Goal: Task Accomplishment & Management: Use online tool/utility

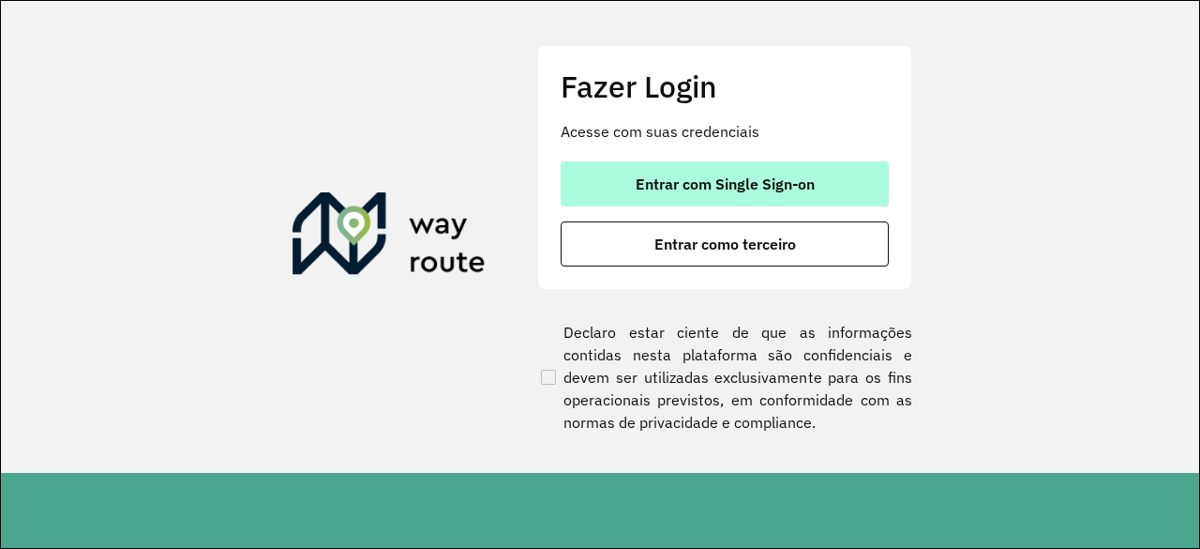
click at [720, 176] on span "Entrar com Single Sign-on" at bounding box center [725, 183] width 179 height 15
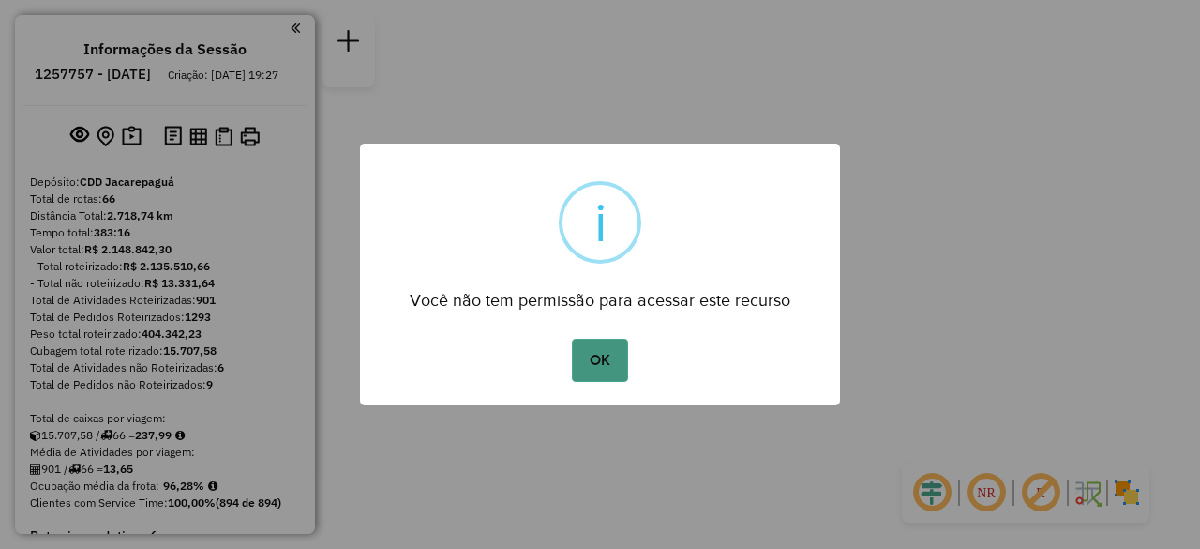
click at [612, 361] on button "OK" at bounding box center [599, 360] width 55 height 43
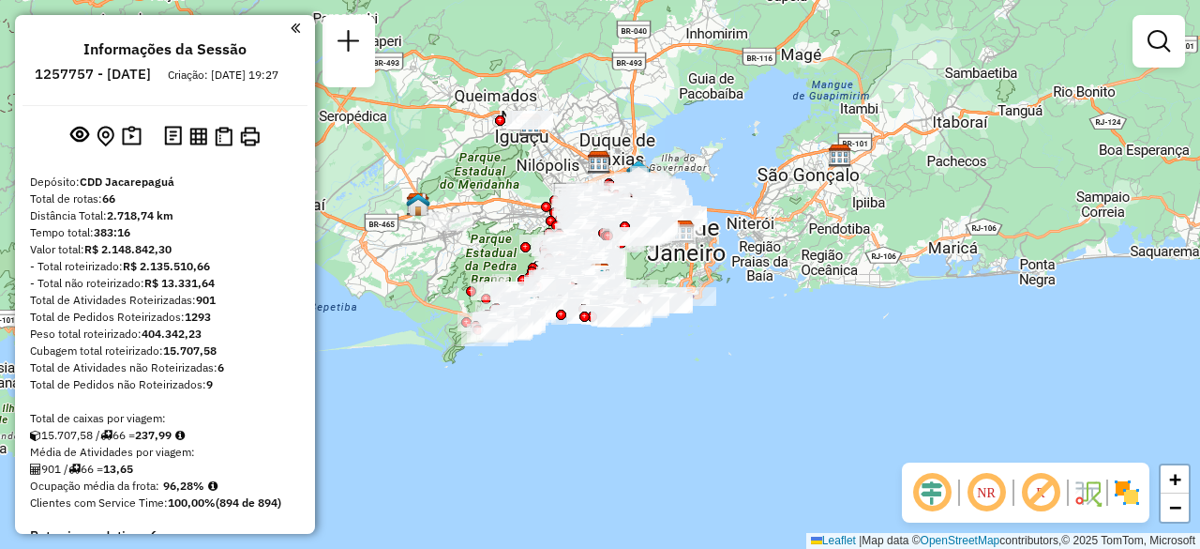
click at [282, 27] on div at bounding box center [162, 27] width 278 height 25
click at [292, 24] on em at bounding box center [295, 28] width 9 height 17
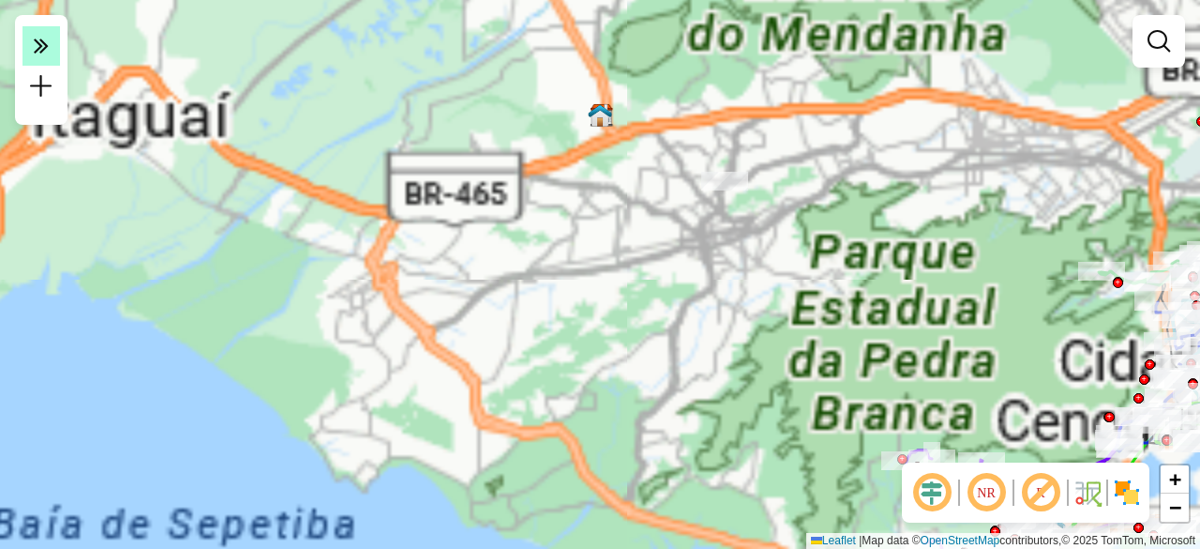
click at [52, 38] on em at bounding box center [42, 45] width 38 height 39
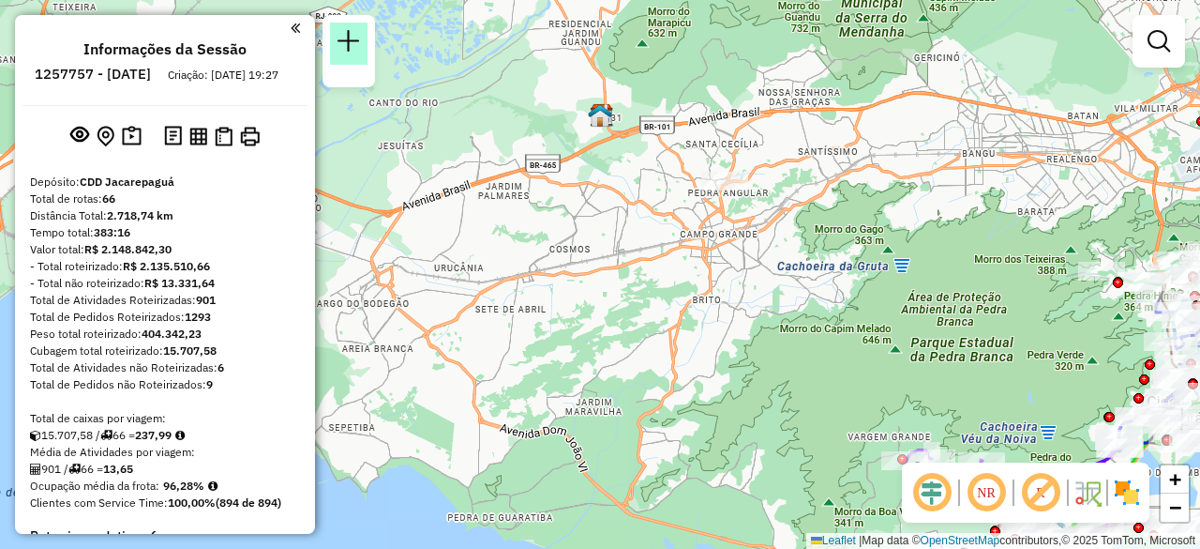
click at [339, 45] on em at bounding box center [349, 41] width 23 height 23
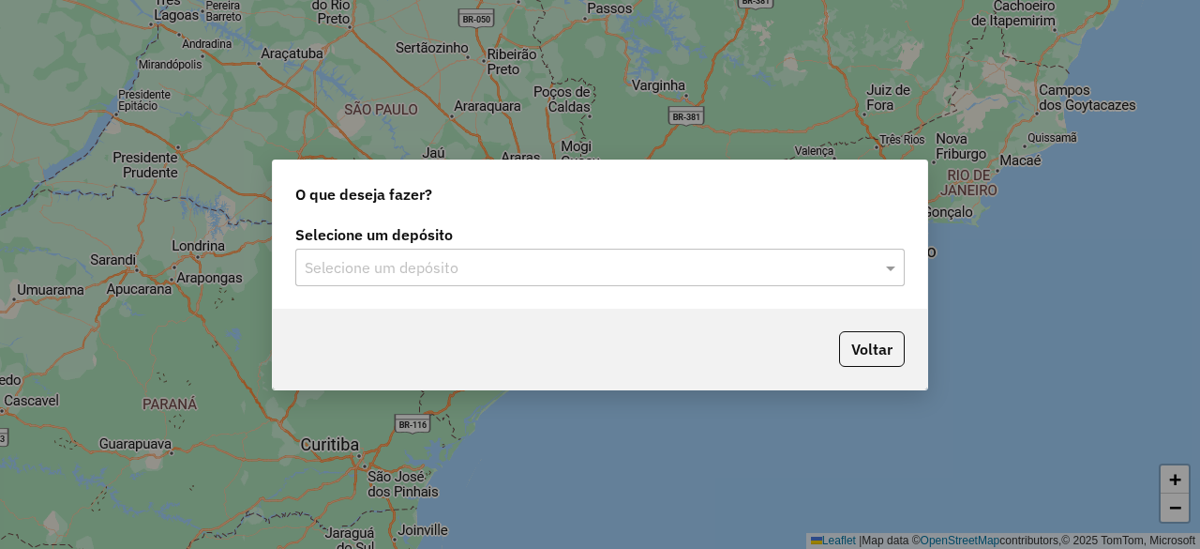
click at [589, 267] on input "text" at bounding box center [581, 268] width 553 height 23
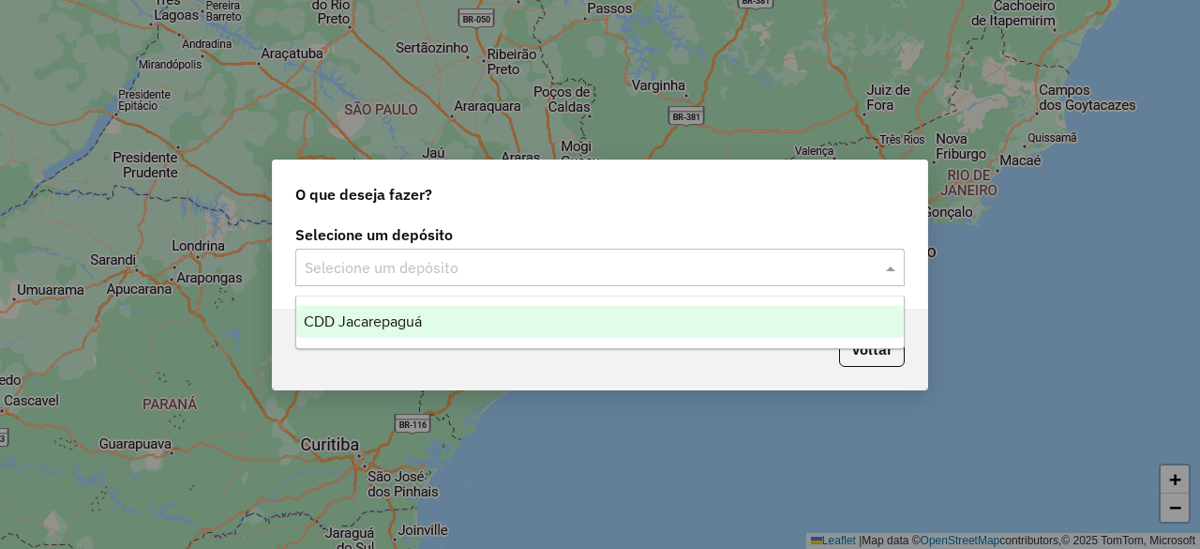
click at [573, 321] on div "CDD Jacarepaguá" at bounding box center [599, 322] width 607 height 32
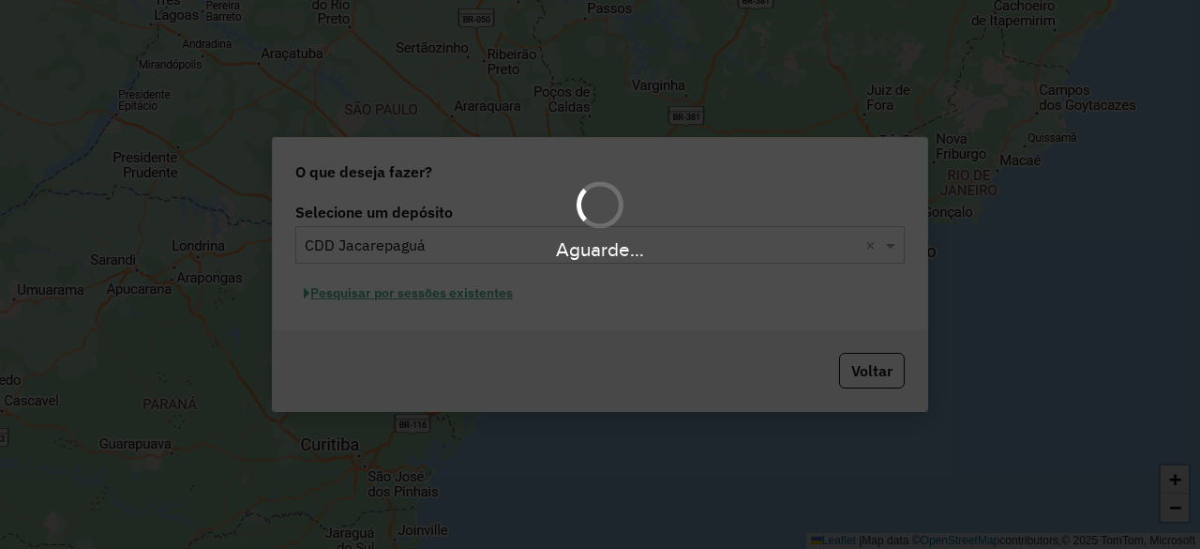
click at [364, 298] on div "Aguarde..." at bounding box center [600, 274] width 1200 height 549
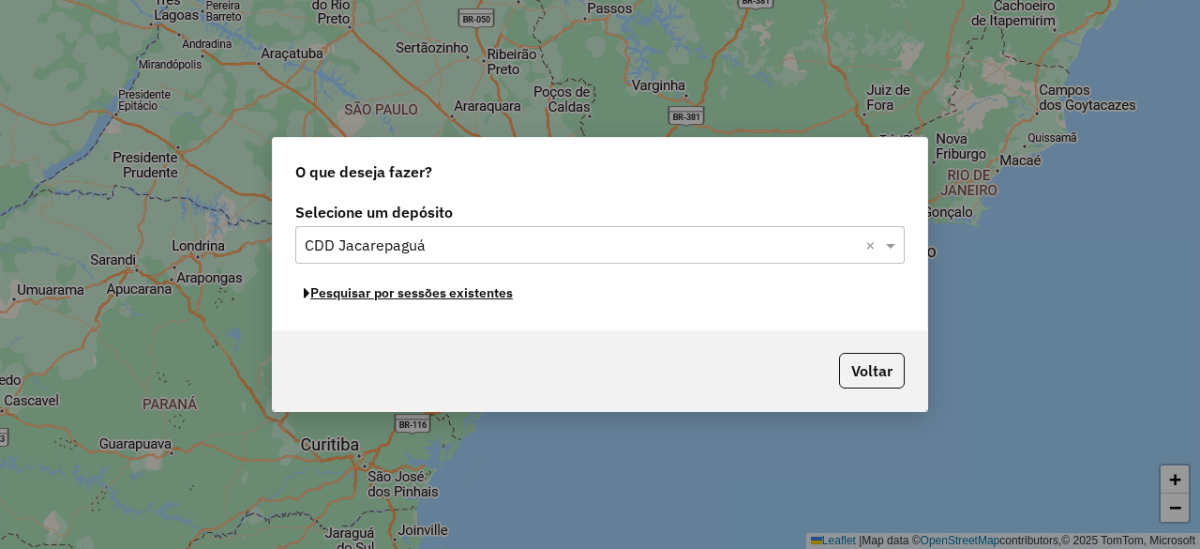
click at [362, 299] on button "Pesquisar por sessões existentes" at bounding box center [408, 293] width 226 height 29
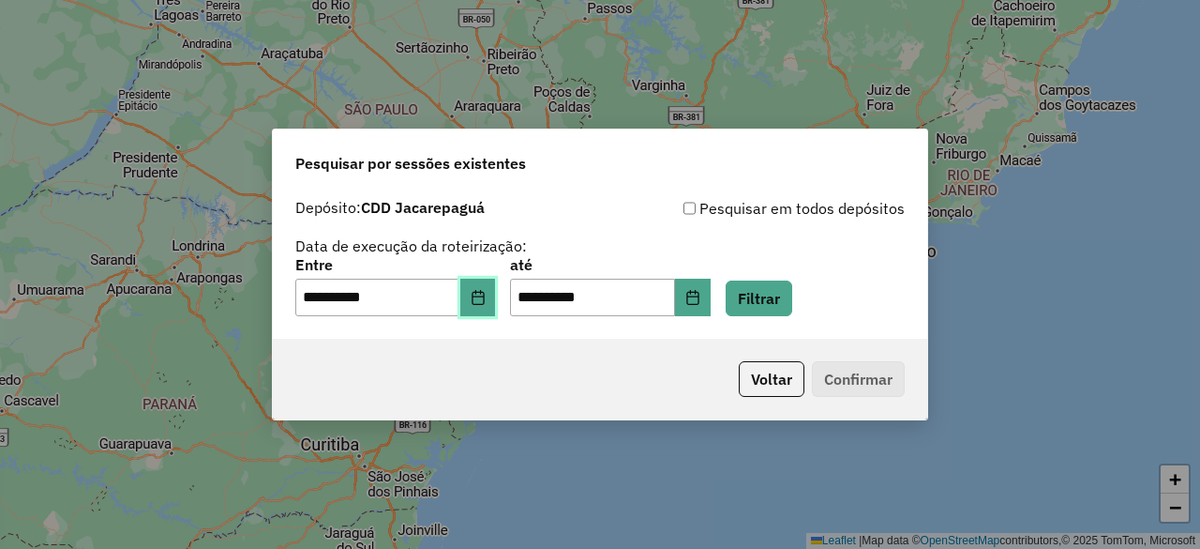
click at [496, 301] on button "Choose Date" at bounding box center [478, 298] width 36 height 38
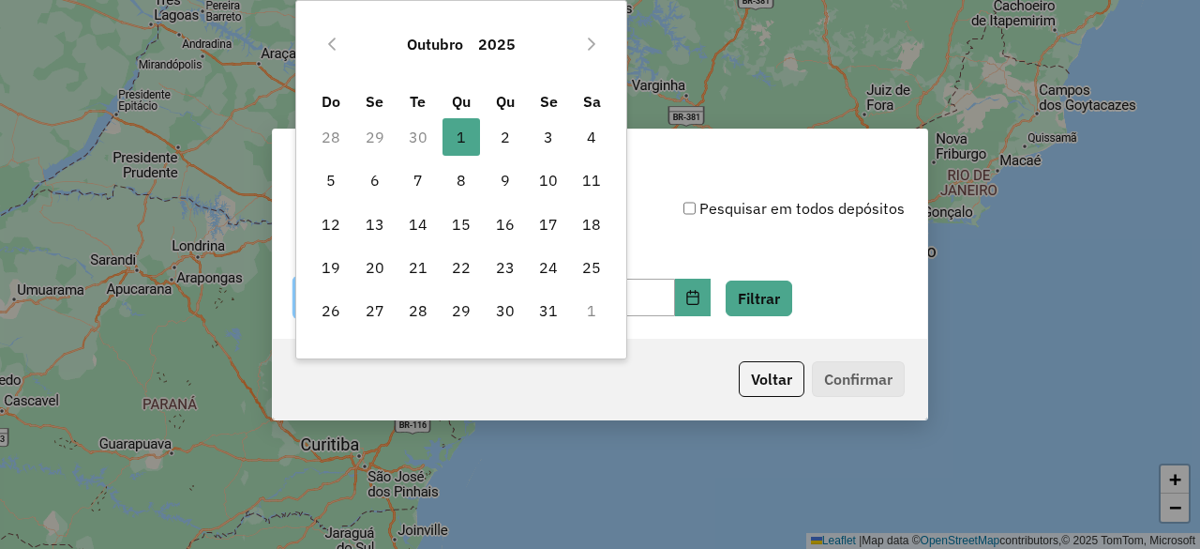
click at [422, 147] on td "30" at bounding box center [418, 136] width 43 height 43
click at [422, 143] on td "30" at bounding box center [418, 136] width 43 height 43
click at [338, 46] on icon "Previous Month" at bounding box center [331, 44] width 15 height 15
click at [428, 313] on span "30" at bounding box center [419, 311] width 38 height 38
type input "**********"
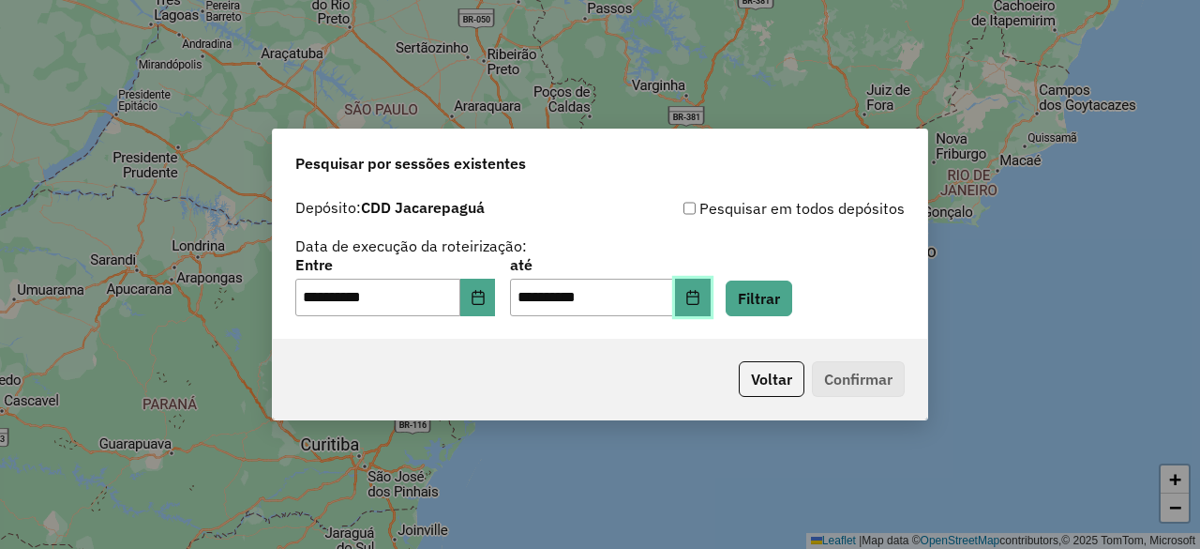
click at [699, 293] on icon "Choose Date" at bounding box center [692, 297] width 12 height 15
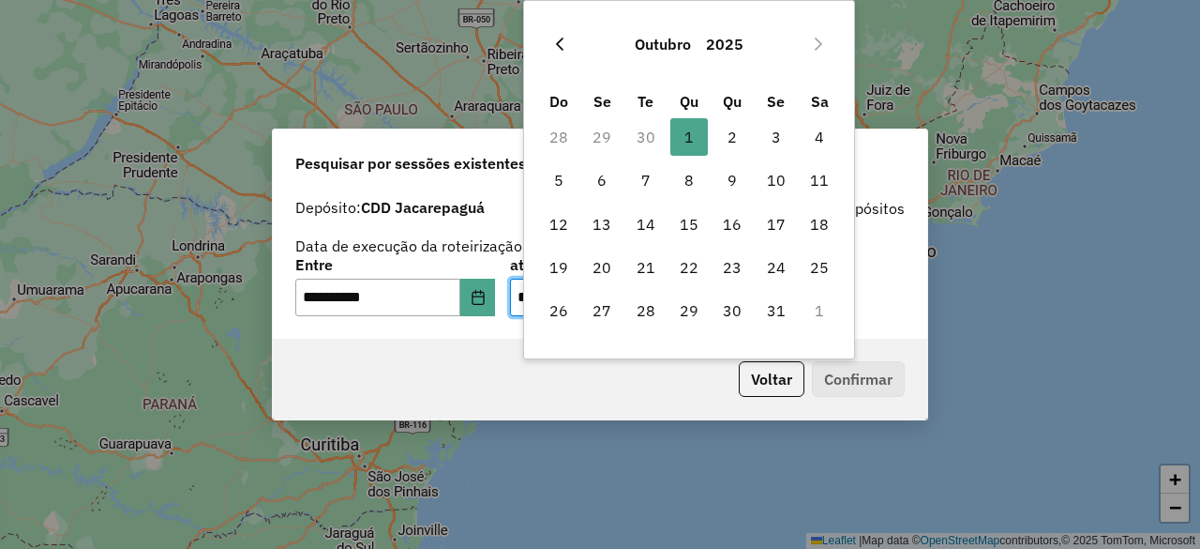
click at [556, 50] on icon "Previous Month" at bounding box center [559, 44] width 15 height 15
click at [645, 296] on span "30" at bounding box center [646, 311] width 38 height 38
type input "**********"
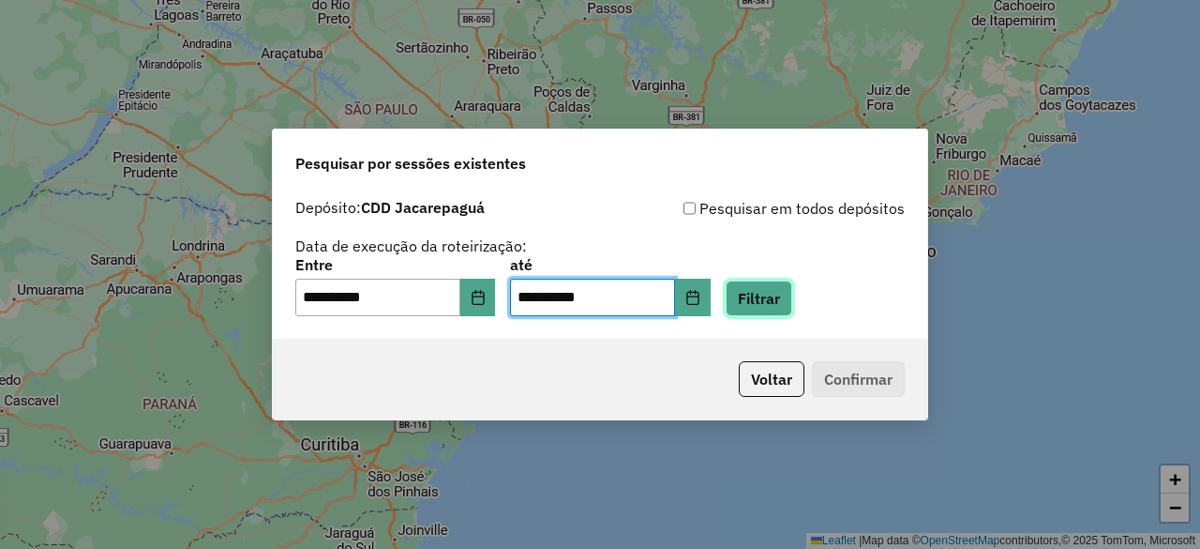
click at [785, 297] on button "Filtrar" at bounding box center [759, 298] width 67 height 36
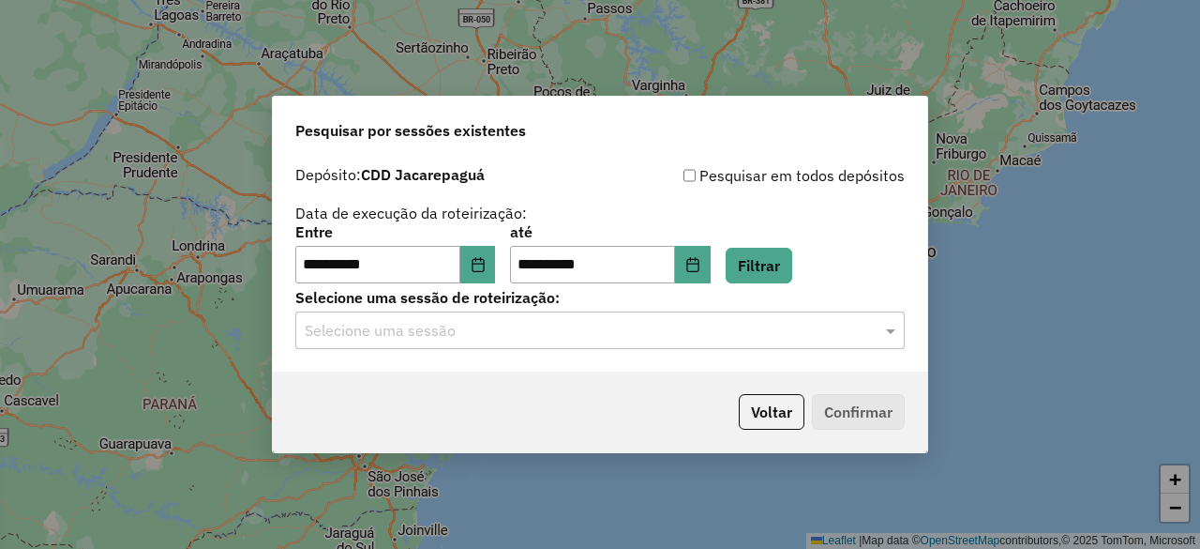
click at [660, 329] on input "text" at bounding box center [581, 331] width 553 height 23
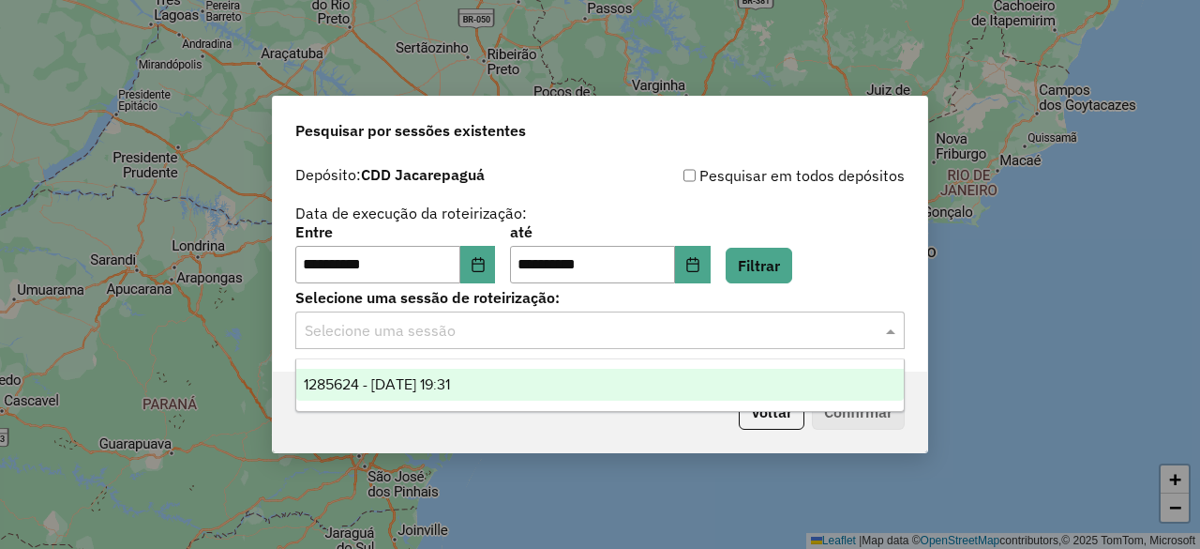
click at [388, 369] on div "1285624 - 30/09/2025 19:31" at bounding box center [599, 385] width 607 height 32
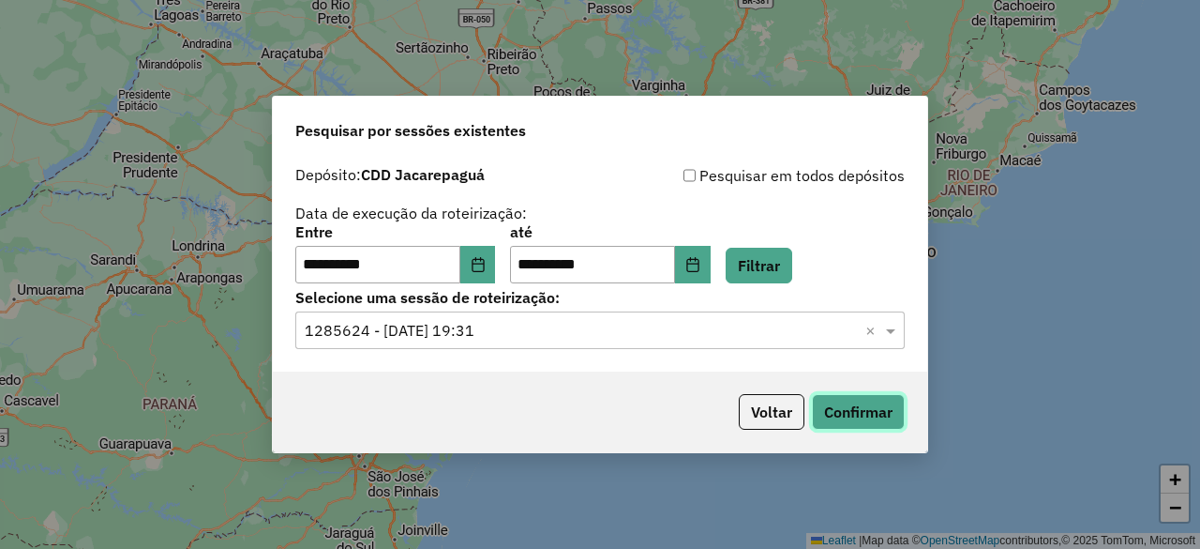
click at [883, 411] on button "Confirmar" at bounding box center [858, 412] width 93 height 36
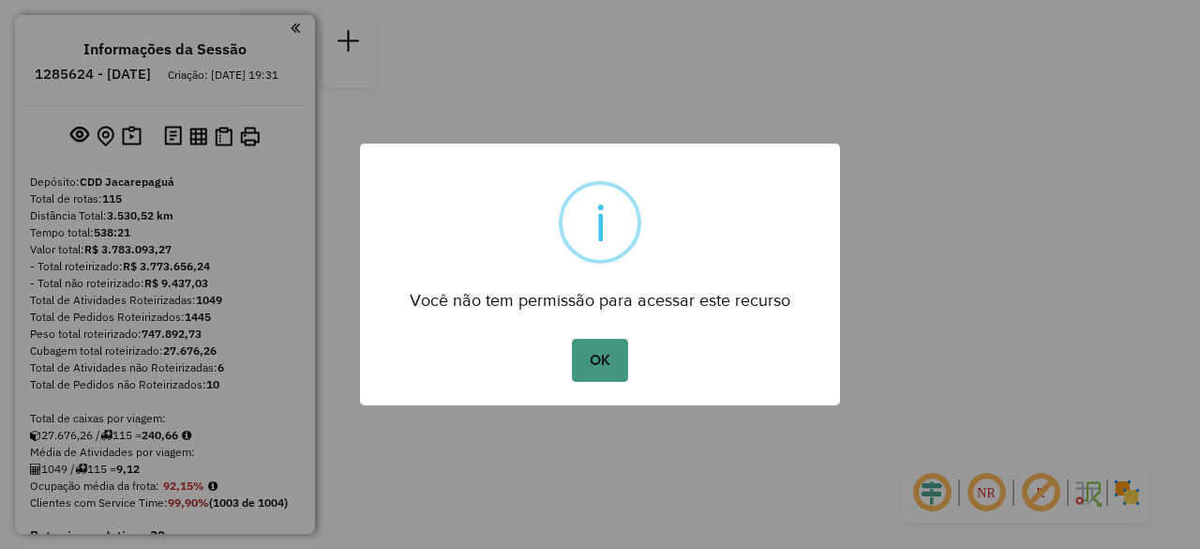
click at [617, 360] on button "OK" at bounding box center [599, 360] width 55 height 43
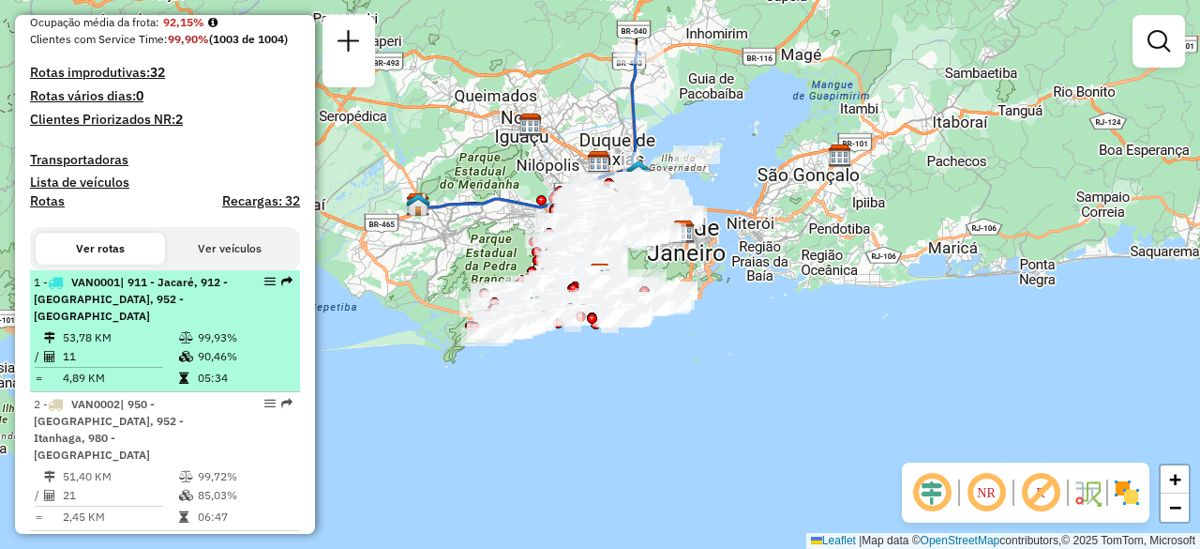
scroll to position [469, 0]
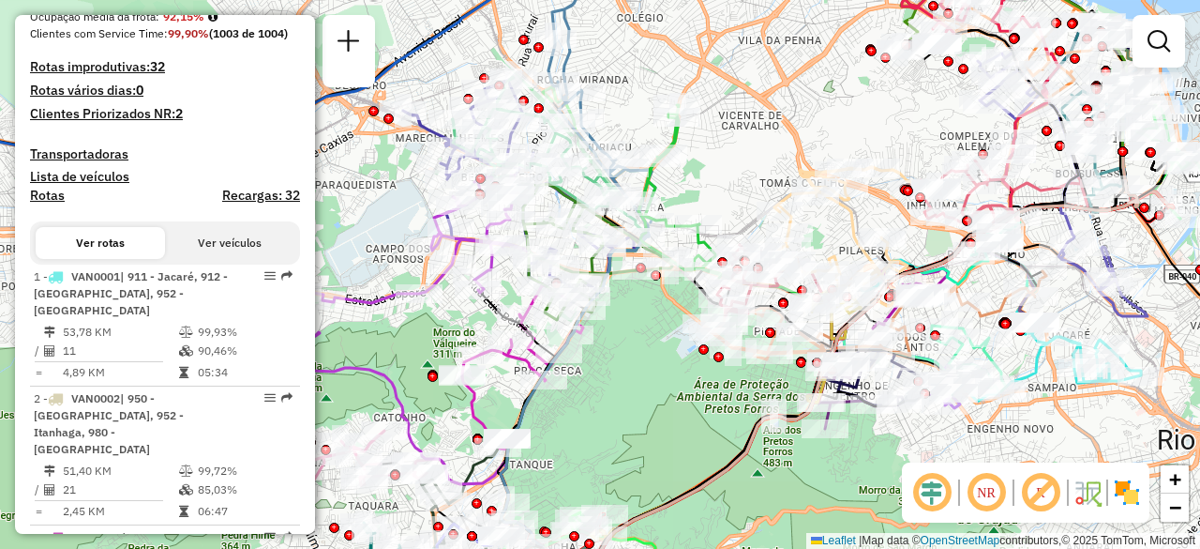
drag, startPoint x: 1199, startPoint y: 1, endPoint x: 661, endPoint y: 351, distance: 642.0
click at [661, 351] on div "Janela de atendimento Grade de atendimento Capacidade Transportadoras Veículos …" at bounding box center [600, 274] width 1200 height 549
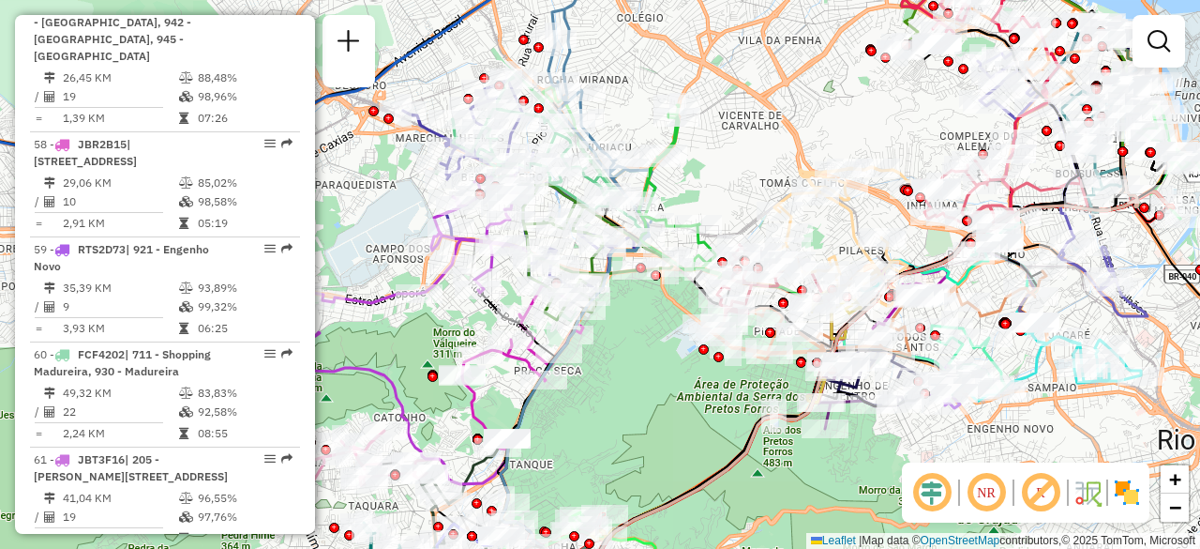
select select "**********"
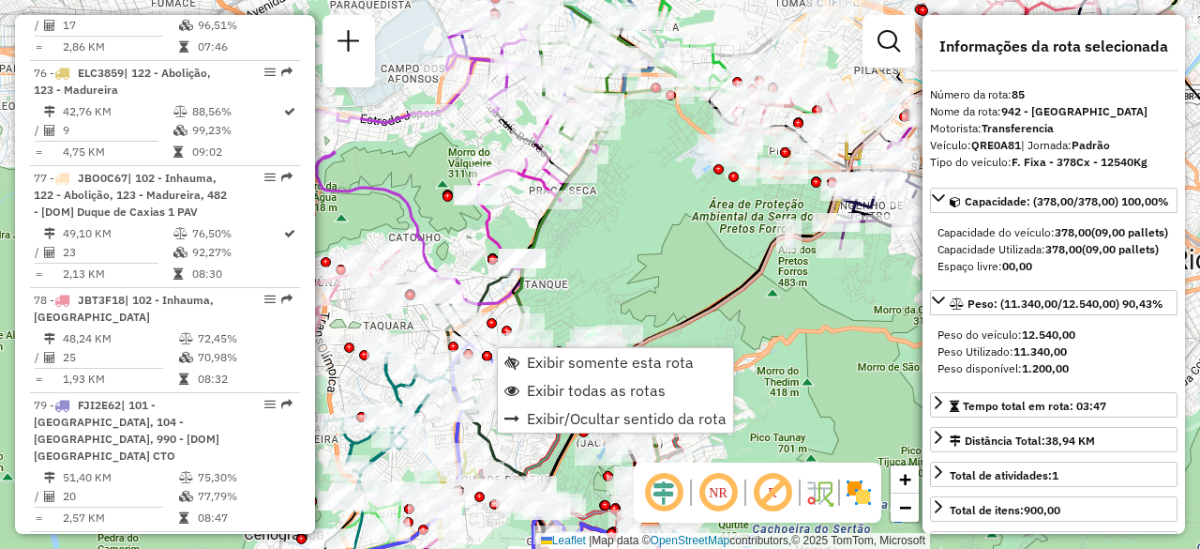
scroll to position [9683, 0]
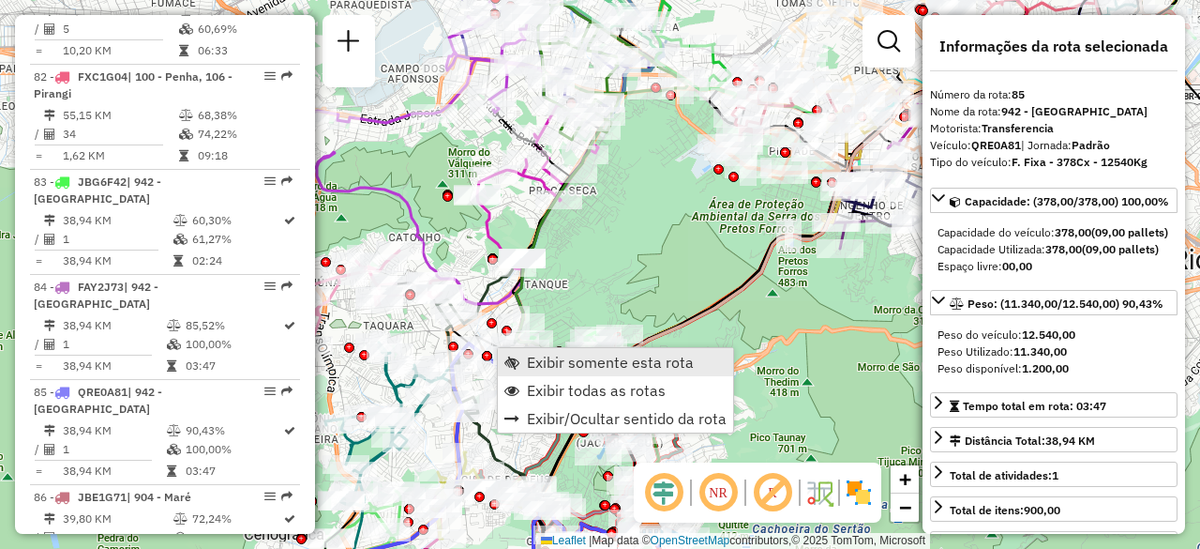
click at [566, 362] on span "Exibir somente esta rota" at bounding box center [610, 361] width 167 height 15
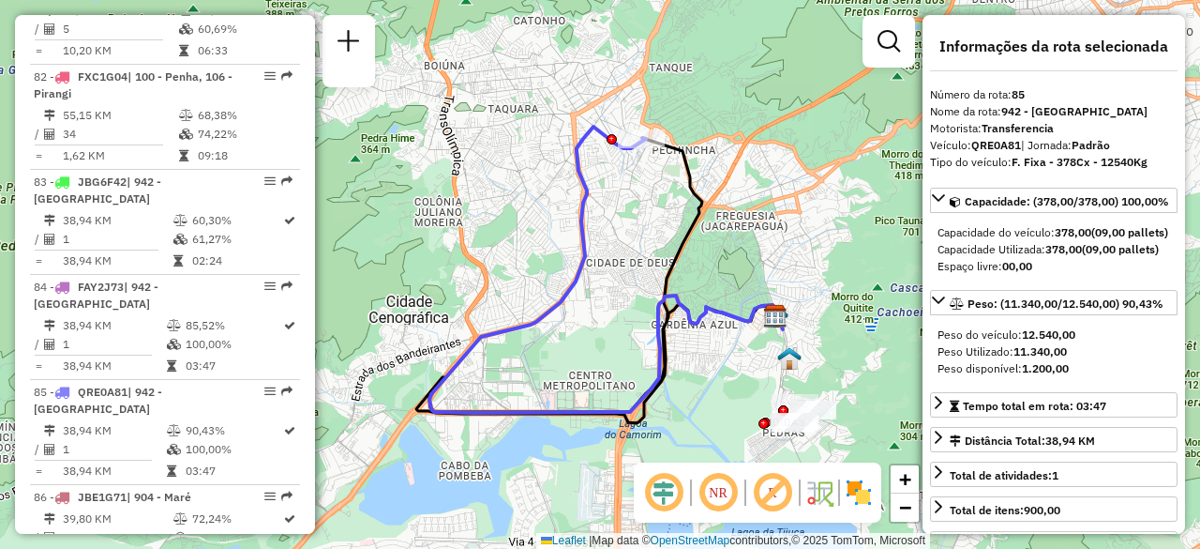
scroll to position [7044, 0]
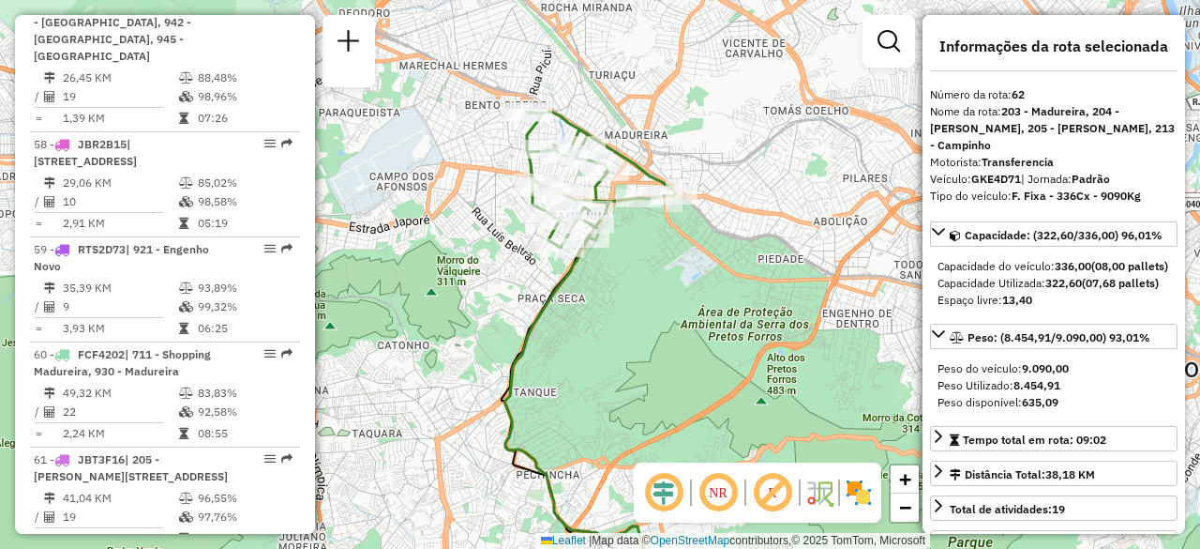
drag, startPoint x: 692, startPoint y: 262, endPoint x: 701, endPoint y: 400, distance: 138.2
click at [701, 400] on div "Janela de atendimento Grade de atendimento Capacidade Transportadoras Veículos …" at bounding box center [600, 274] width 1200 height 549
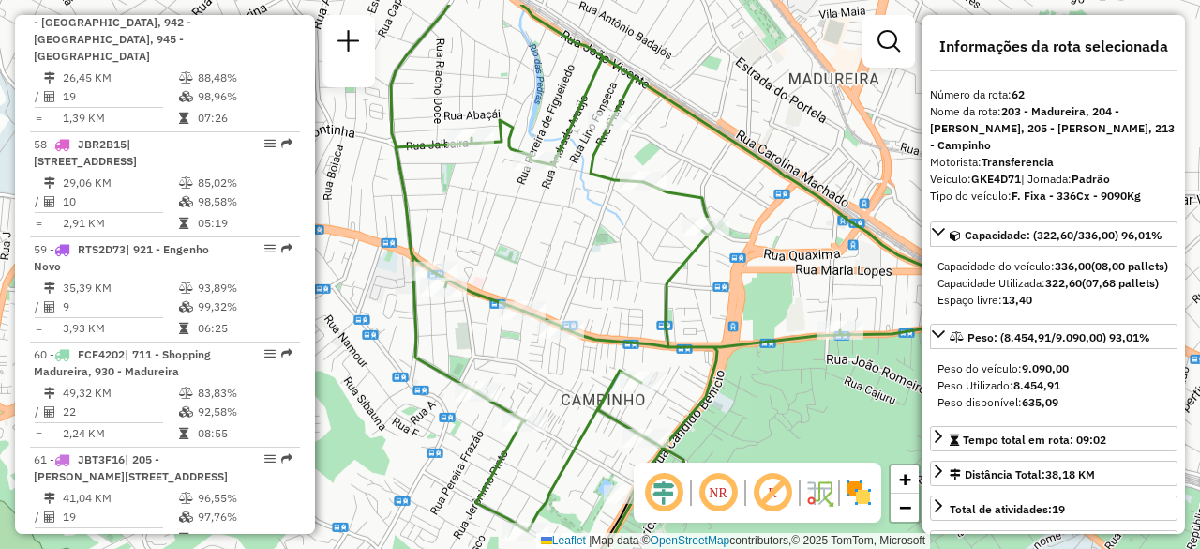
drag, startPoint x: 529, startPoint y: 278, endPoint x: 581, endPoint y: 318, distance: 65.5
click at [581, 318] on icon at bounding box center [689, 268] width 597 height 526
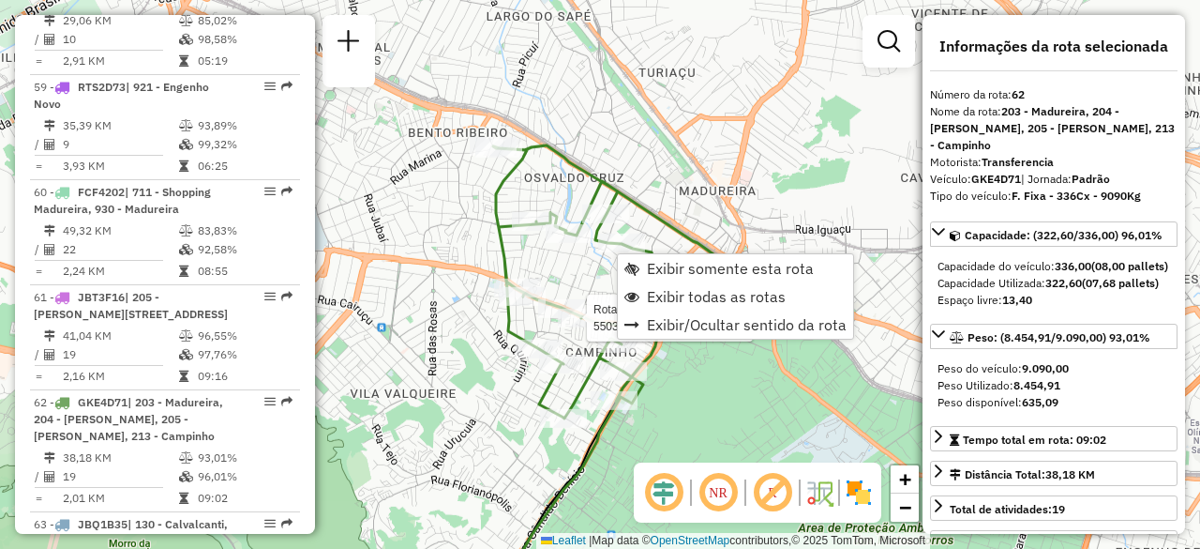
scroll to position [7291, 0]
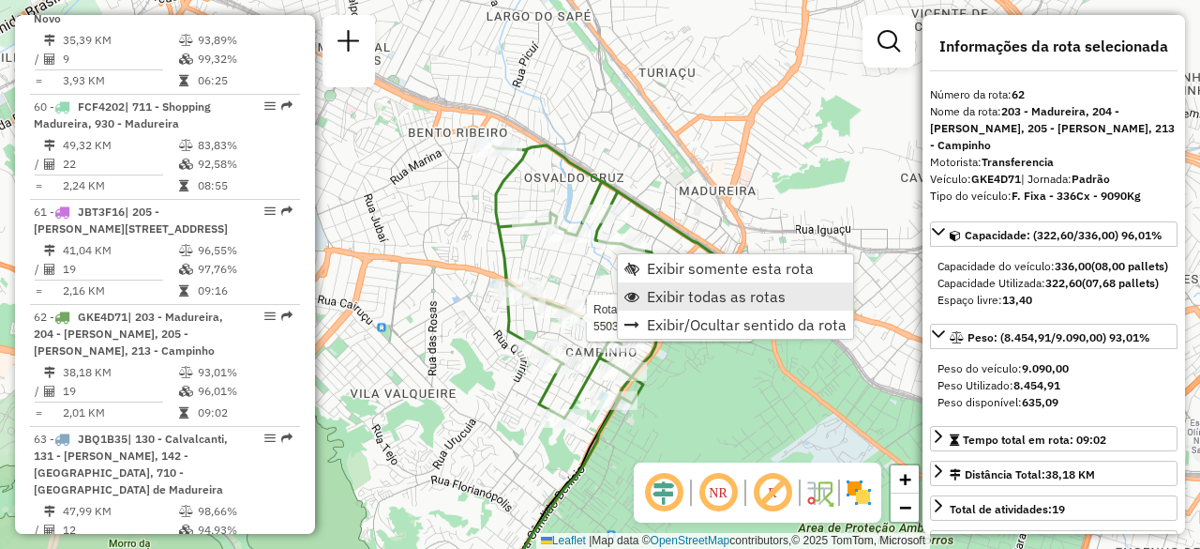
click at [673, 292] on span "Exibir todas as rotas" at bounding box center [716, 296] width 139 height 15
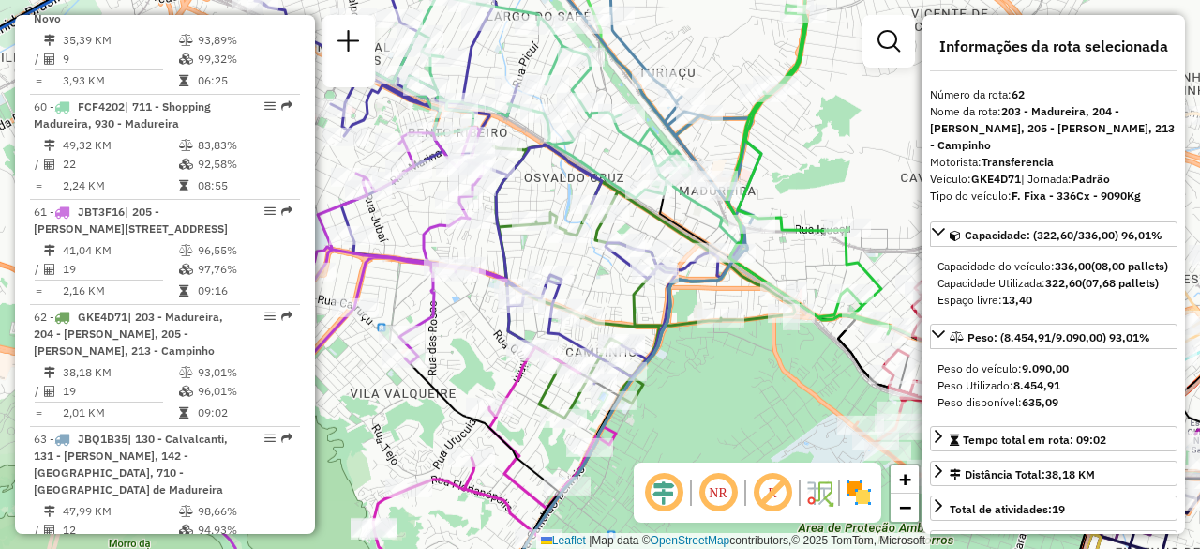
click at [427, 230] on icon at bounding box center [276, 256] width 460 height 257
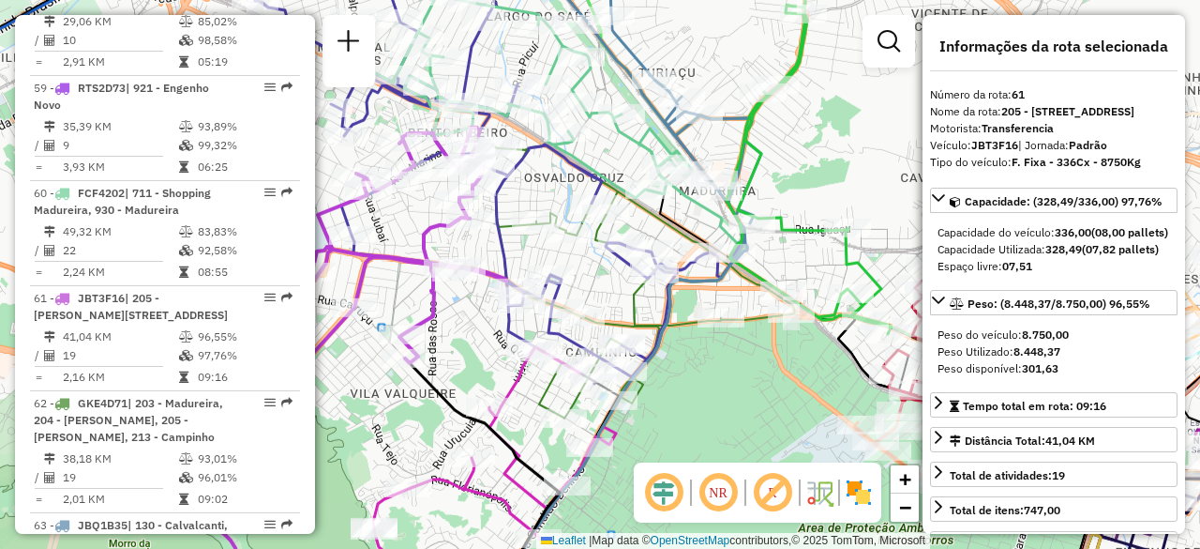
scroll to position [7170, 0]
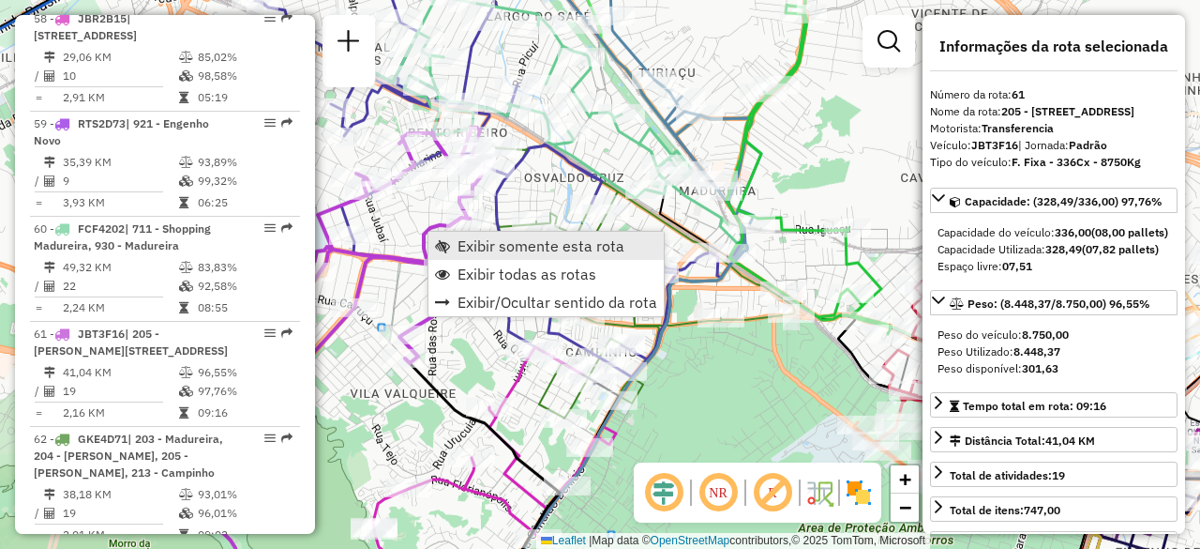
click at [485, 244] on span "Exibir somente esta rota" at bounding box center [541, 245] width 167 height 15
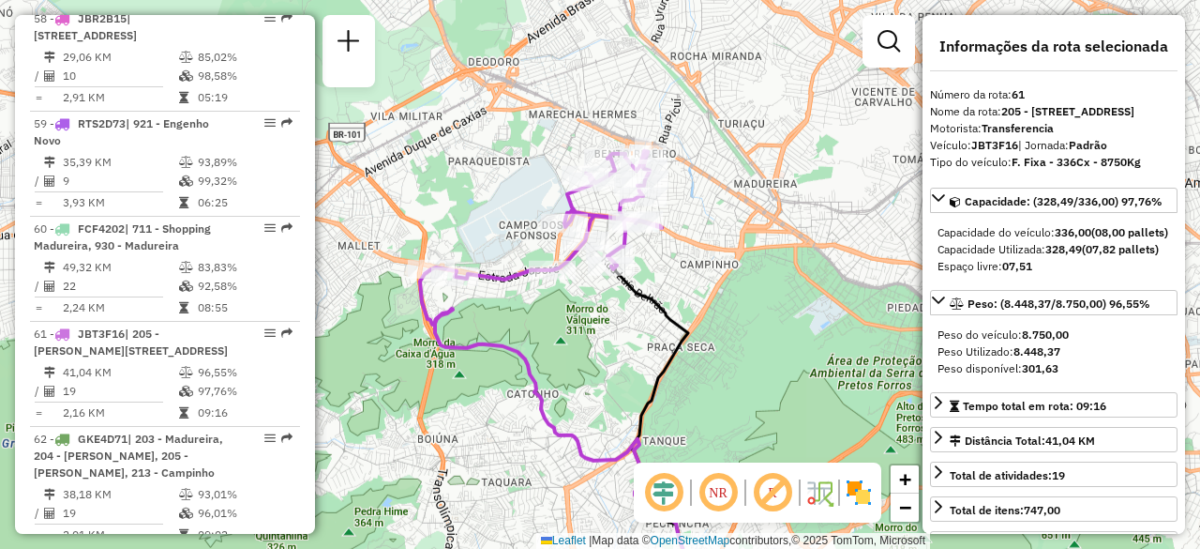
drag, startPoint x: 626, startPoint y: 210, endPoint x: 587, endPoint y: 338, distance: 133.5
click at [583, 340] on div "Janela de atendimento Grade de atendimento Capacidade Transportadoras Veículos …" at bounding box center [600, 274] width 1200 height 549
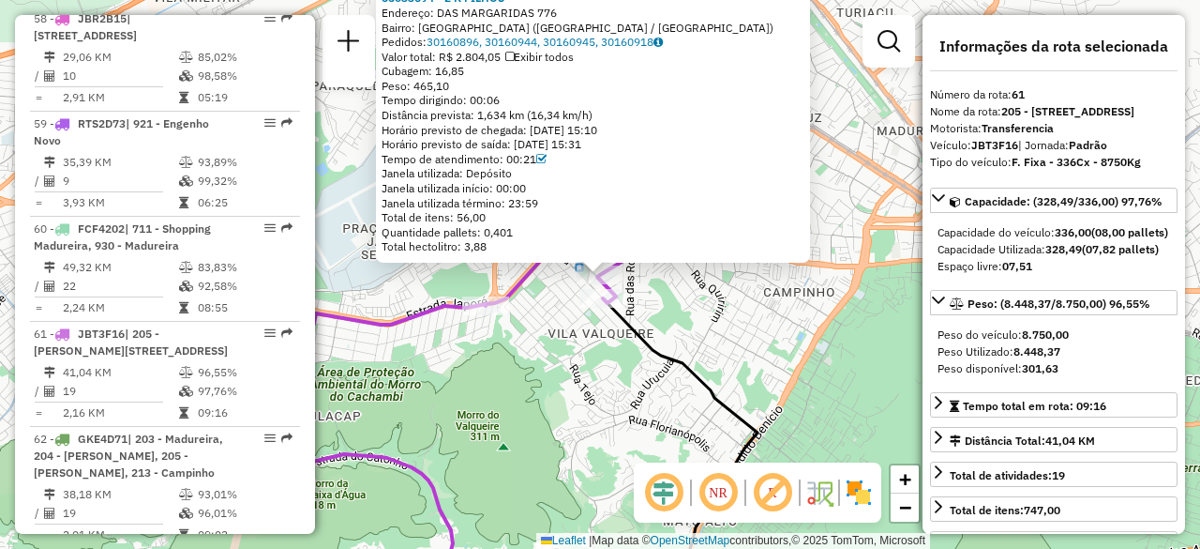
click at [728, 307] on div "55033694 - 2 K FILHOS Endereço: DAS MARGARIDAS 776 Bairro: VILA VALQUEIRE (RIO …" at bounding box center [600, 274] width 1200 height 549
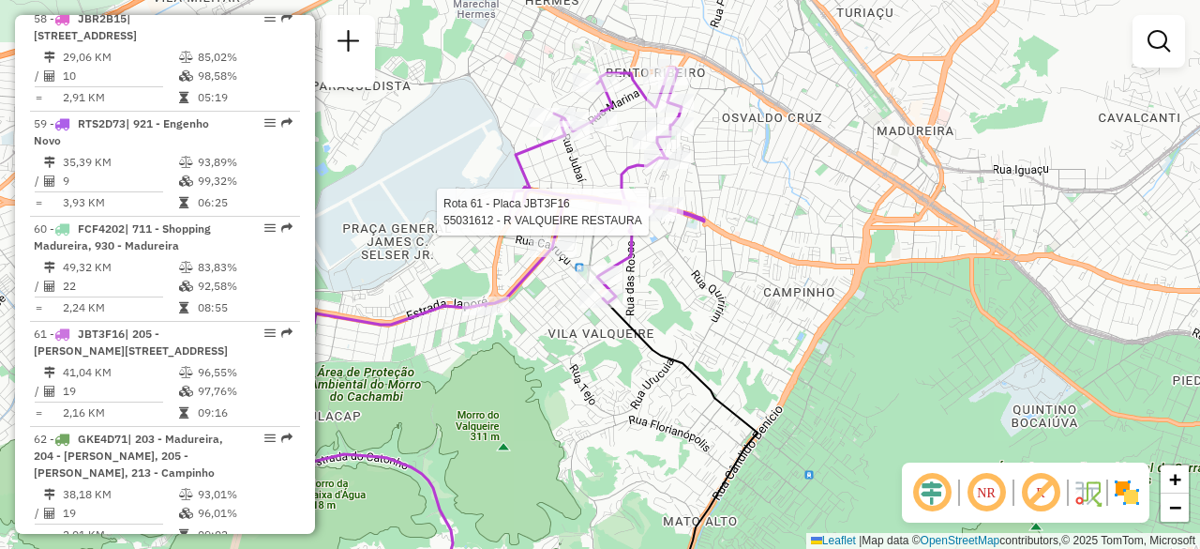
select select "**********"
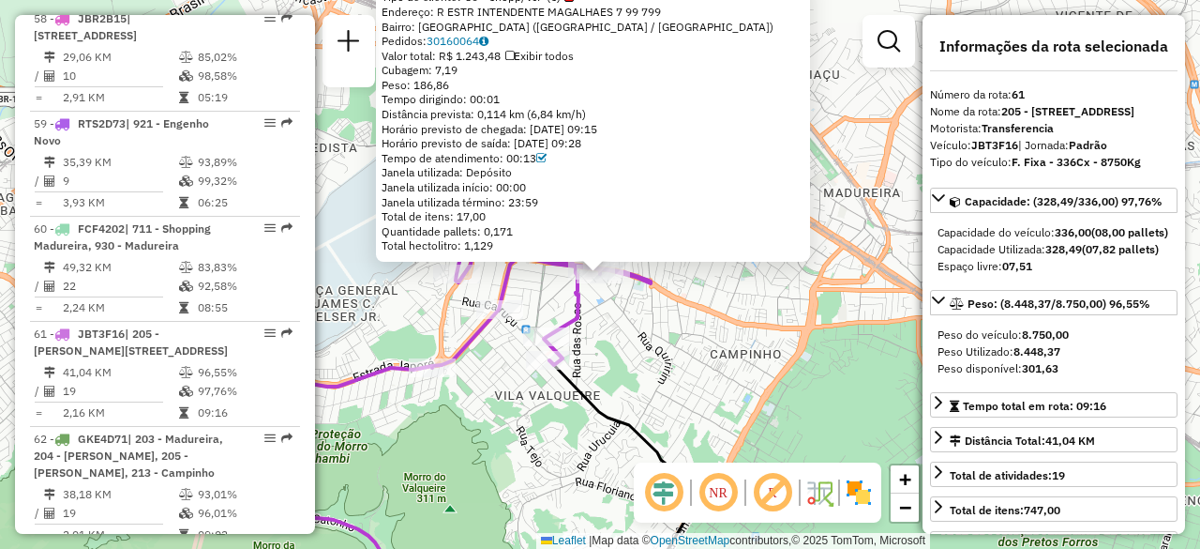
click at [660, 303] on div "55031612 - R VALQUEIRE RESTAURA Tipo de cliente: 80 - Chopp/VIP (C) Endereço: R…" at bounding box center [600, 274] width 1200 height 549
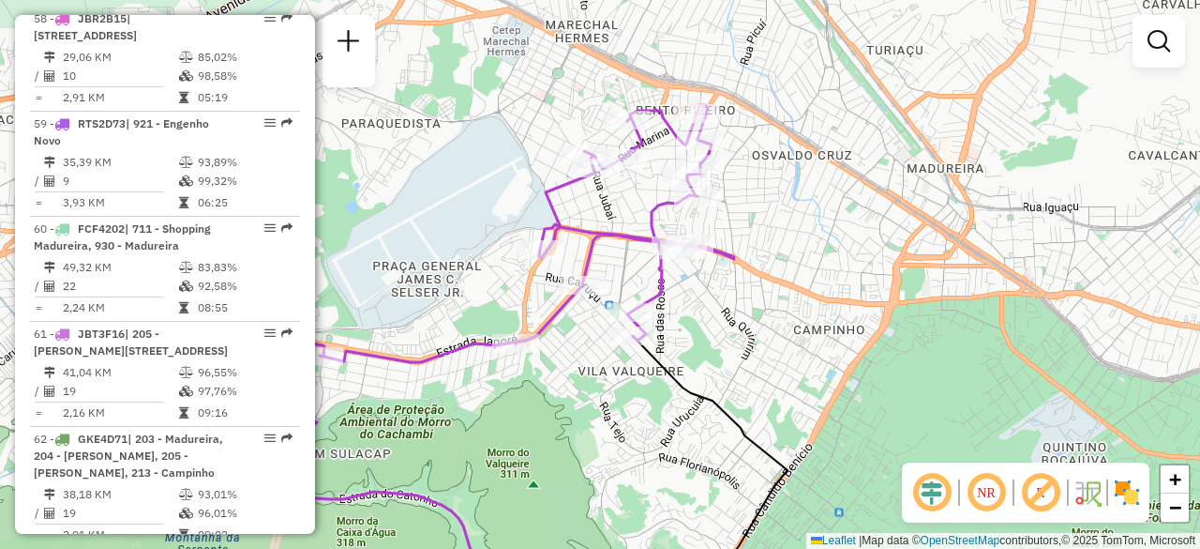
drag, startPoint x: 610, startPoint y: 335, endPoint x: 669, endPoint y: 320, distance: 61.0
click at [669, 320] on div "Janela de atendimento Grade de atendimento Capacidade Transportadoras Veículos …" at bounding box center [600, 274] width 1200 height 549
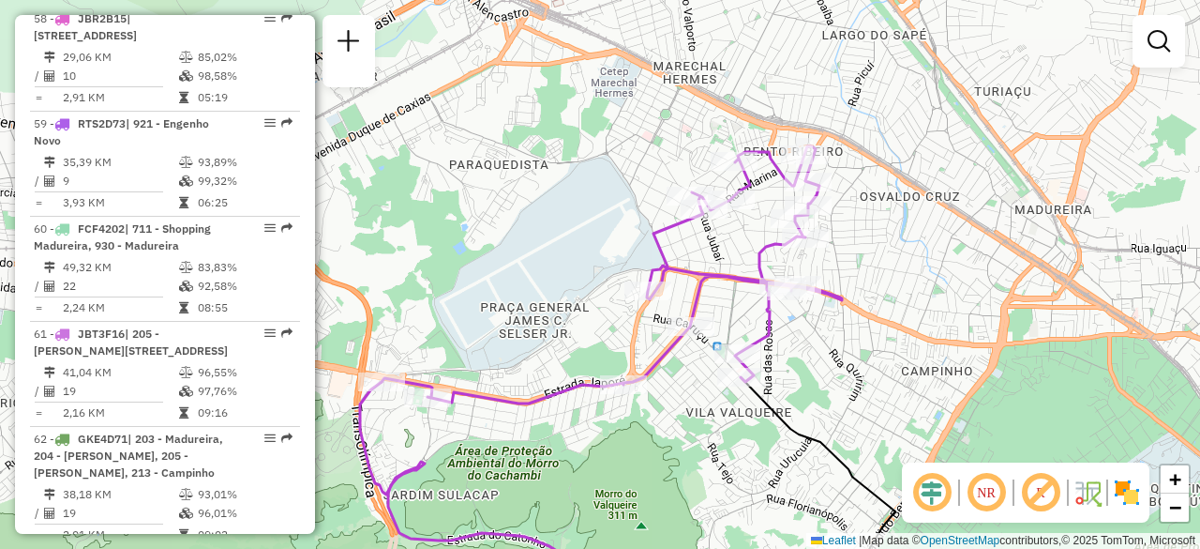
drag, startPoint x: 792, startPoint y: 142, endPoint x: 900, endPoint y: 183, distance: 115.5
click at [900, 183] on div "Janela de atendimento Grade de atendimento Capacidade Transportadoras Veículos …" at bounding box center [600, 274] width 1200 height 549
select select "**********"
